Goal: Navigation & Orientation: Find specific page/section

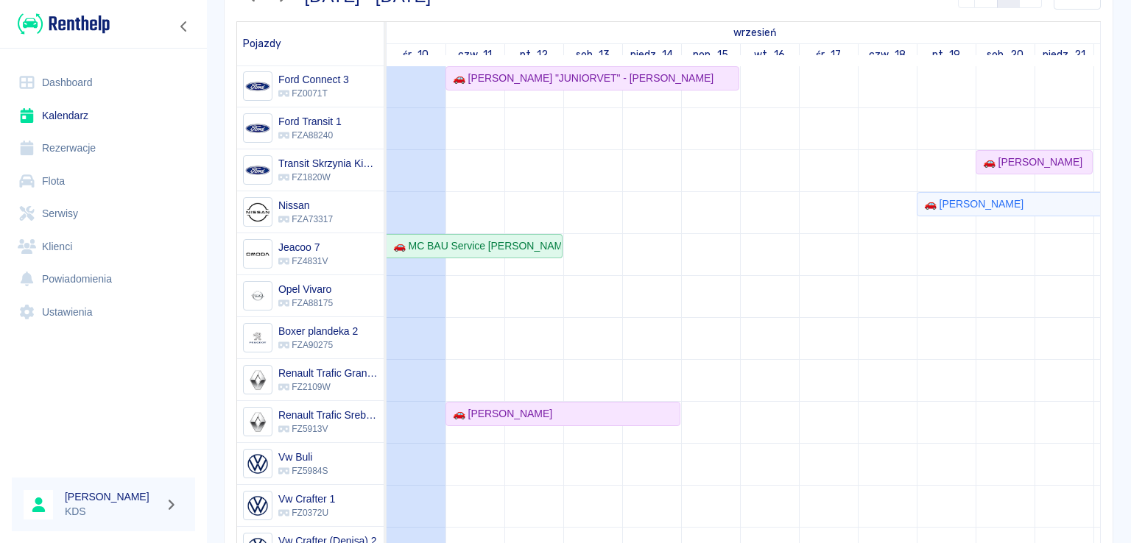
scroll to position [260, 0]
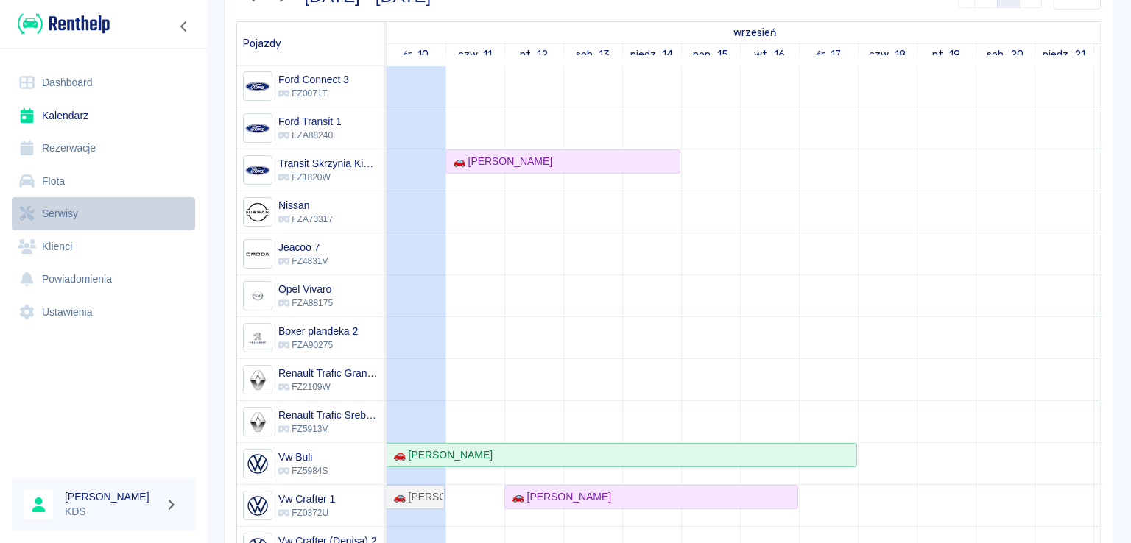
click at [80, 213] on link "Serwisy" at bounding box center [103, 213] width 183 height 33
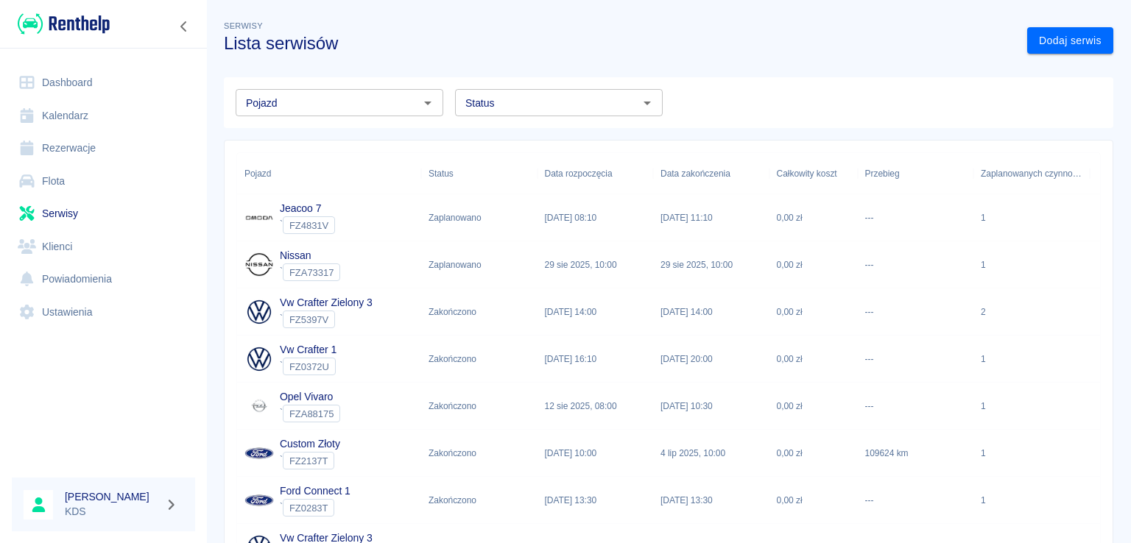
click at [66, 253] on link "Klienci" at bounding box center [103, 246] width 183 height 33
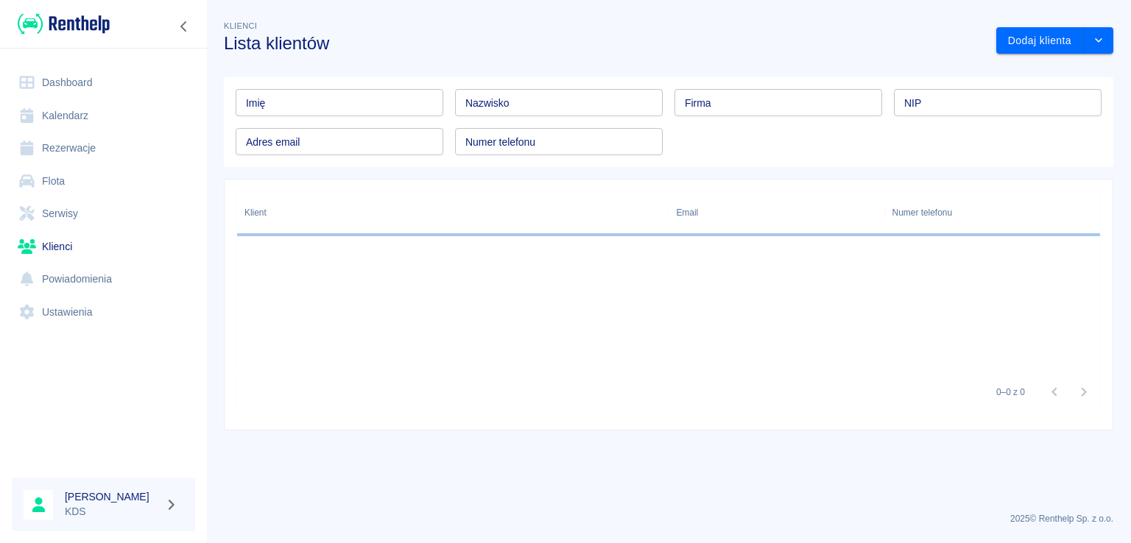
click at [86, 183] on link "Flota" at bounding box center [103, 181] width 183 height 33
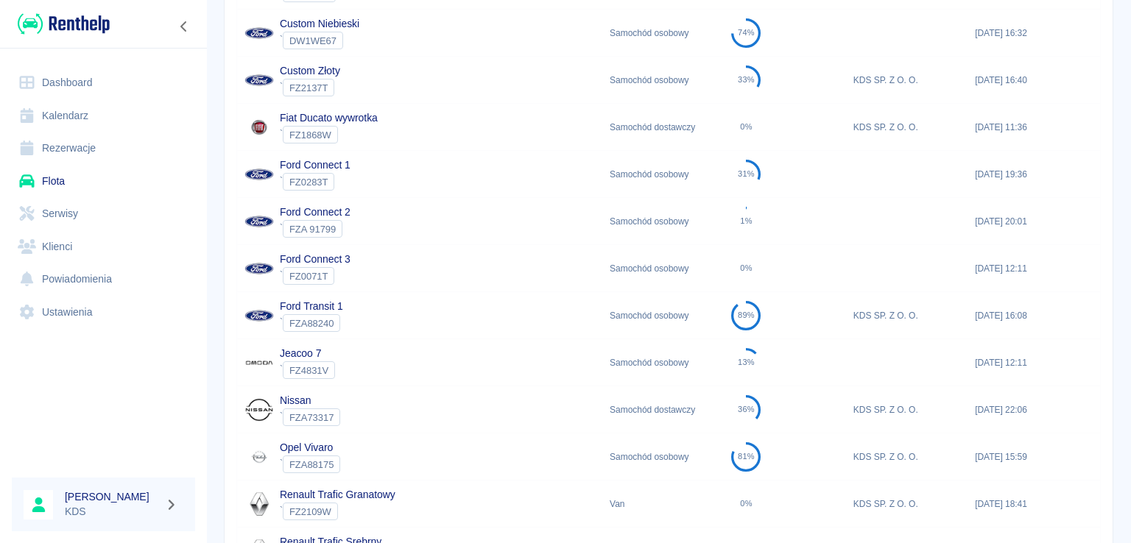
scroll to position [244, 0]
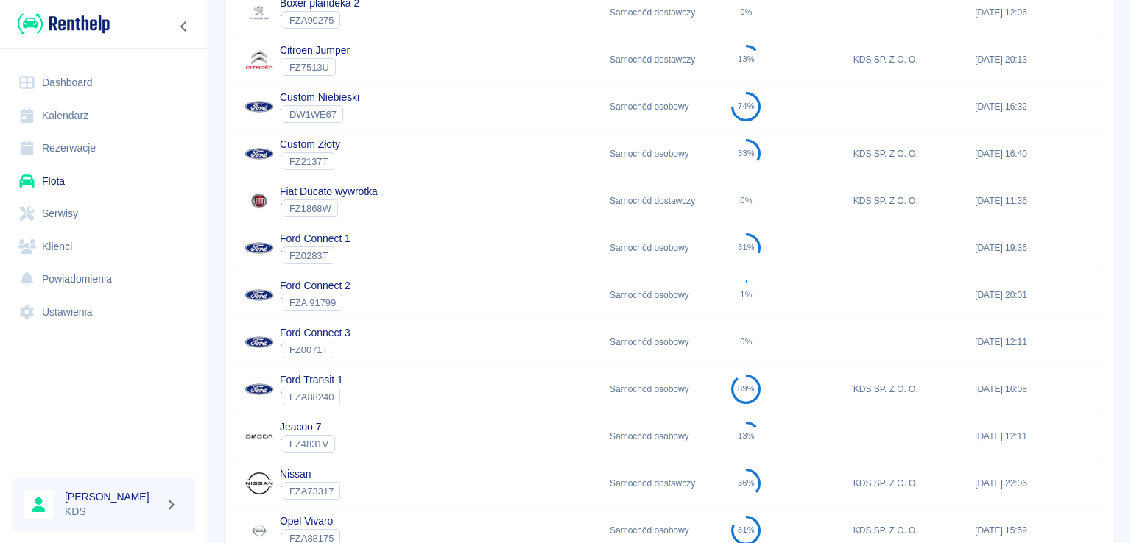
click at [371, 388] on div "Ford Transit 1 ` FZA88240" at bounding box center [419, 389] width 365 height 47
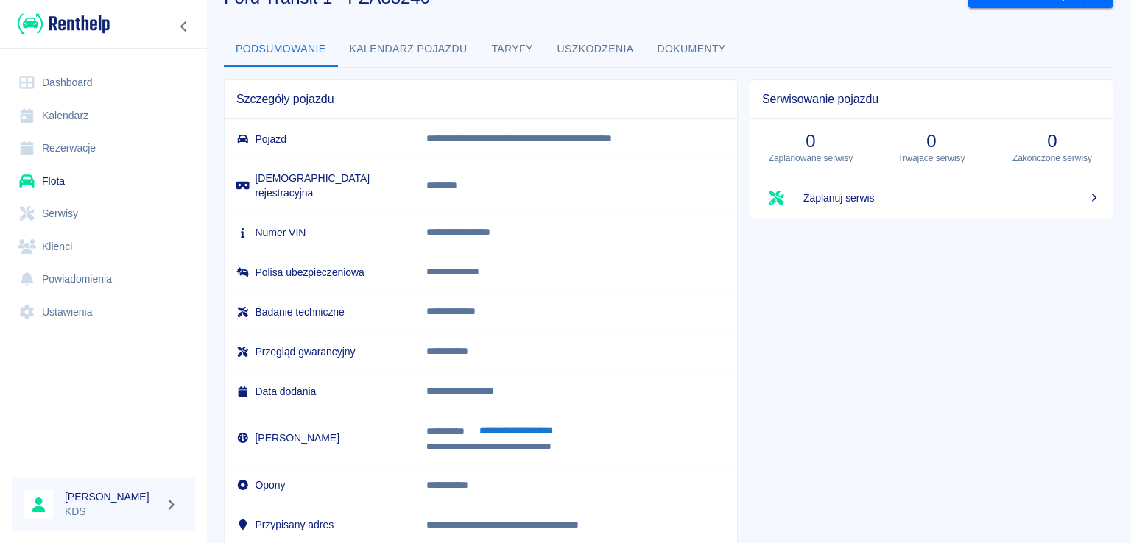
scroll to position [93, 0]
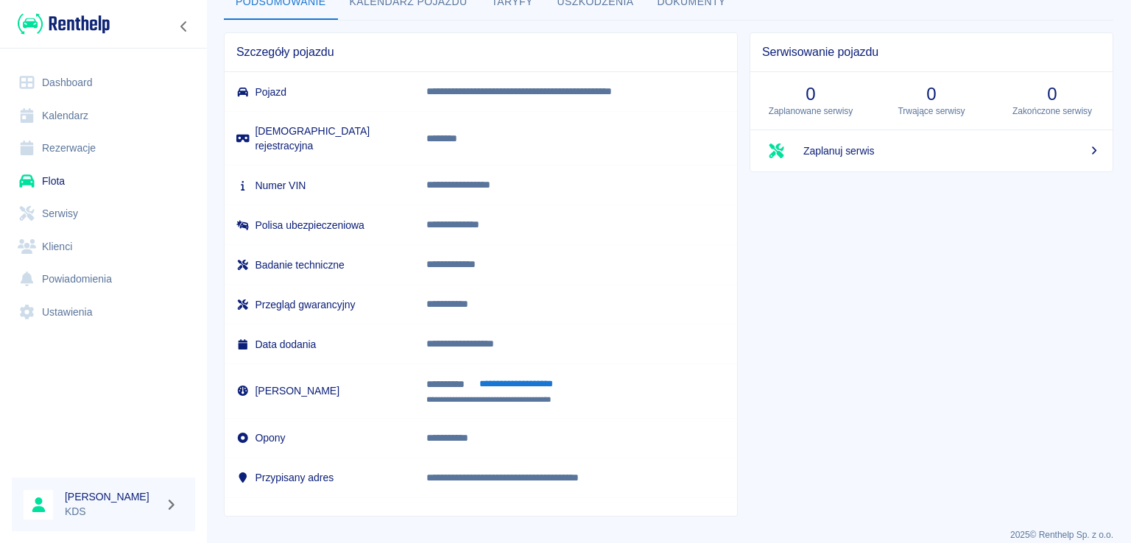
click at [101, 110] on link "Kalendarz" at bounding box center [103, 115] width 183 height 33
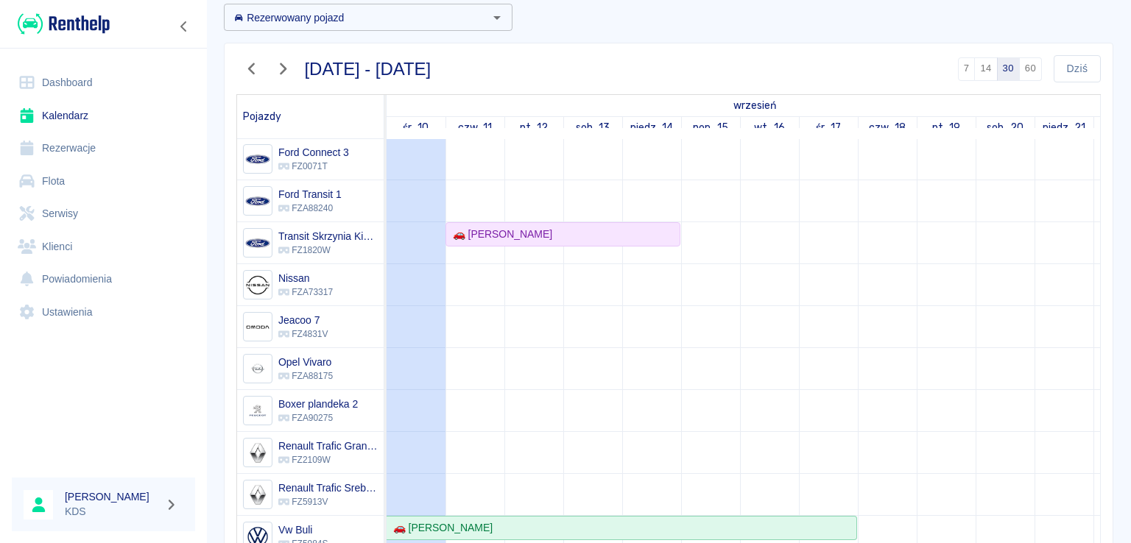
scroll to position [275, 0]
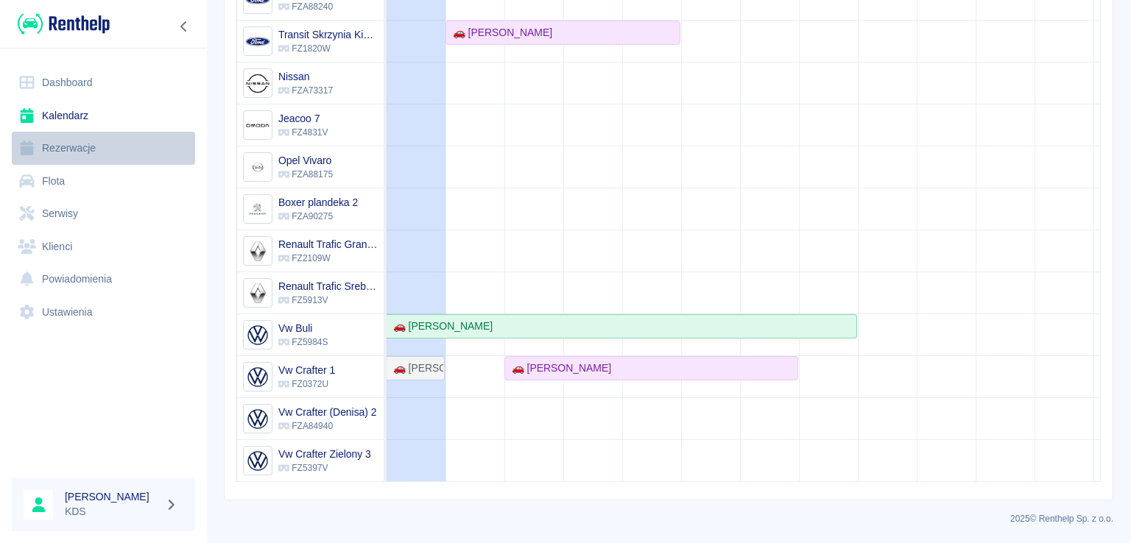
click at [110, 143] on link "Rezerwacje" at bounding box center [103, 148] width 183 height 33
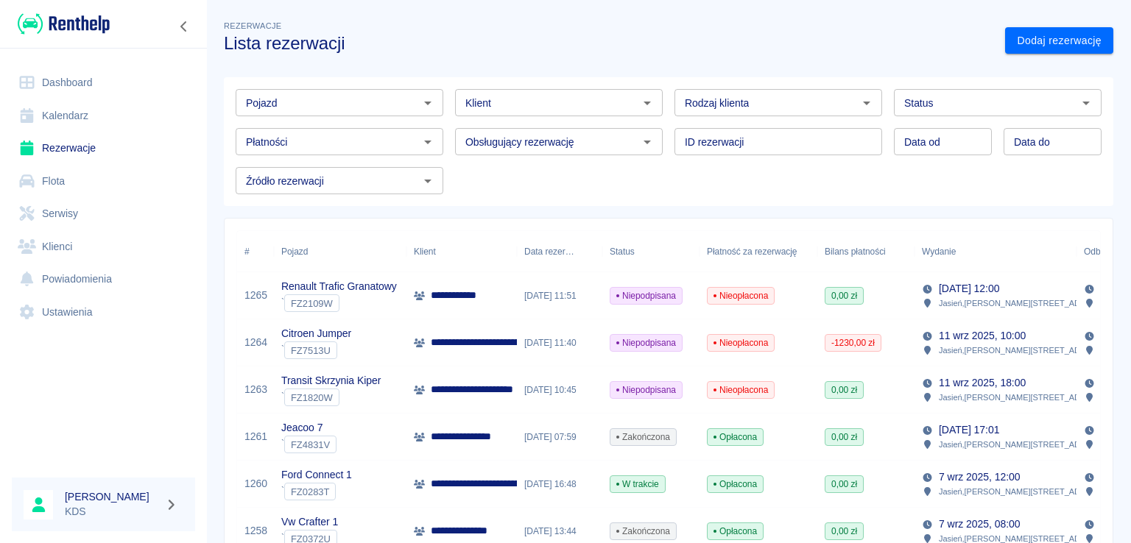
scroll to position [147, 0]
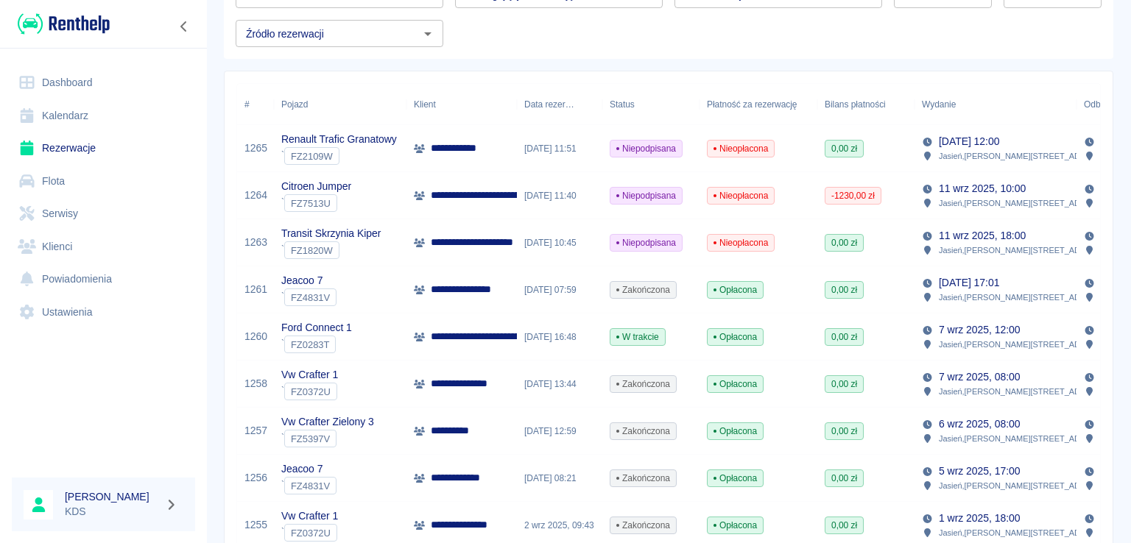
click at [80, 114] on link "Kalendarz" at bounding box center [103, 115] width 183 height 33
